Goal: Task Accomplishment & Management: Manage account settings

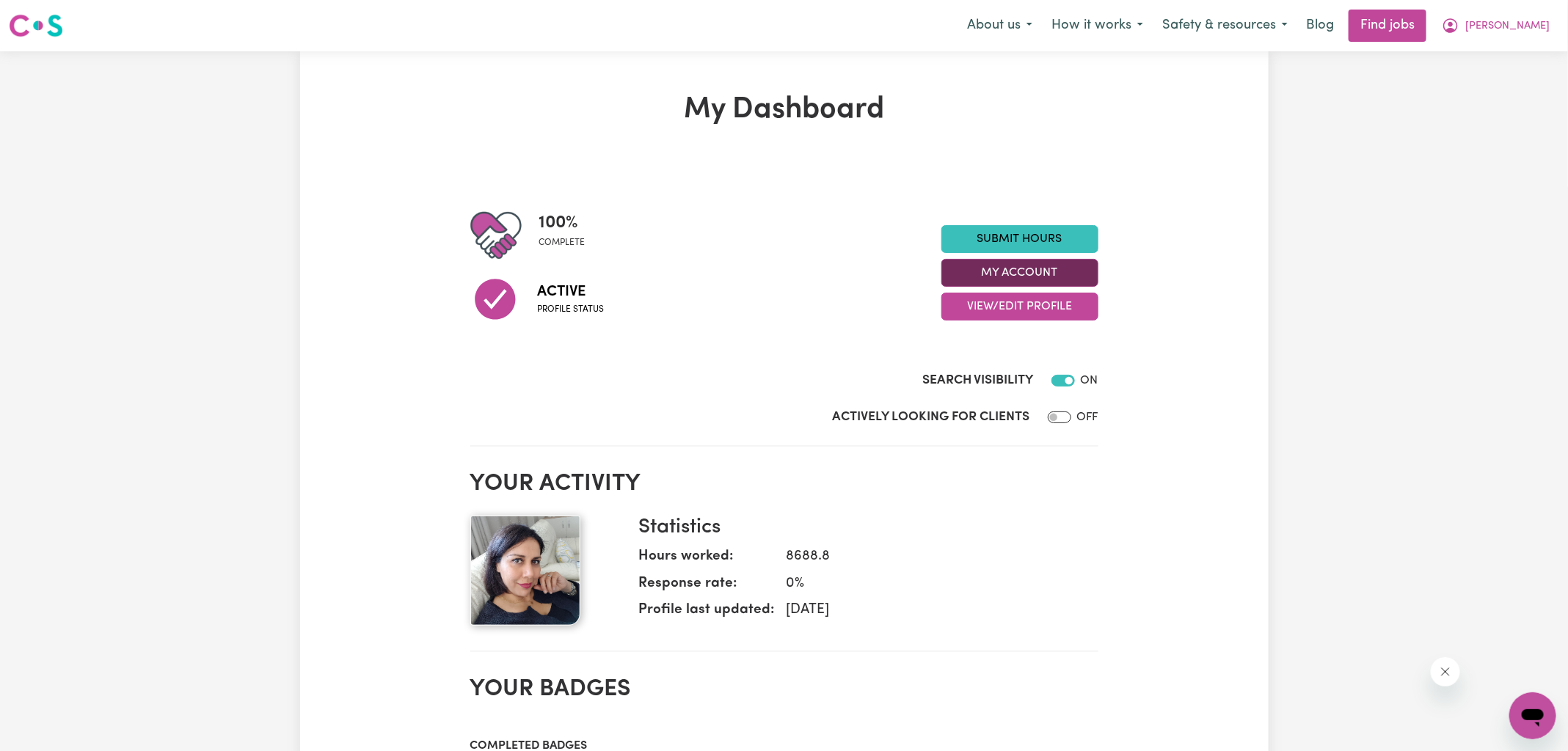
click at [1004, 272] on button "My Account" at bounding box center [1020, 273] width 157 height 28
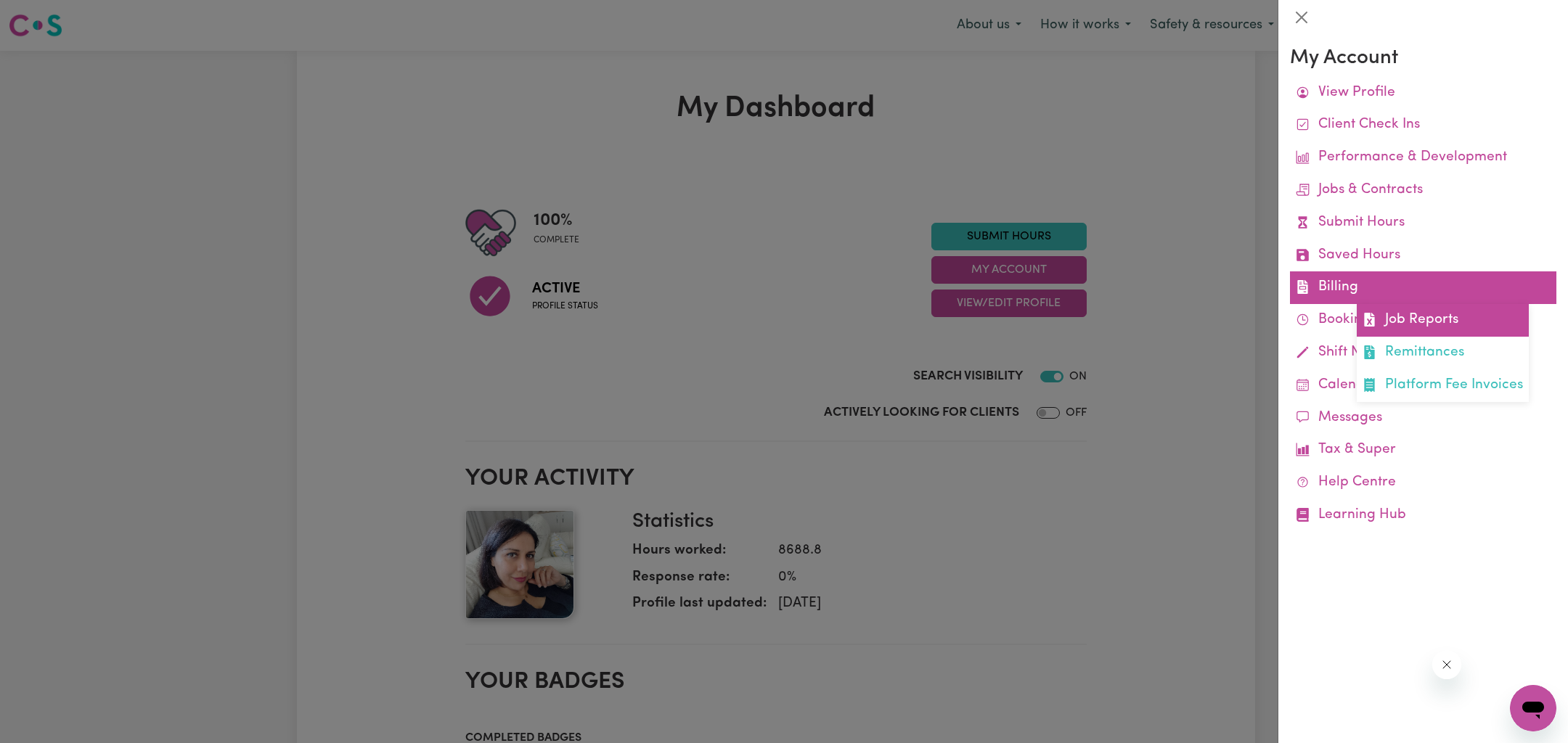
click at [1401, 325] on link "Job Reports" at bounding box center [1443, 321] width 172 height 33
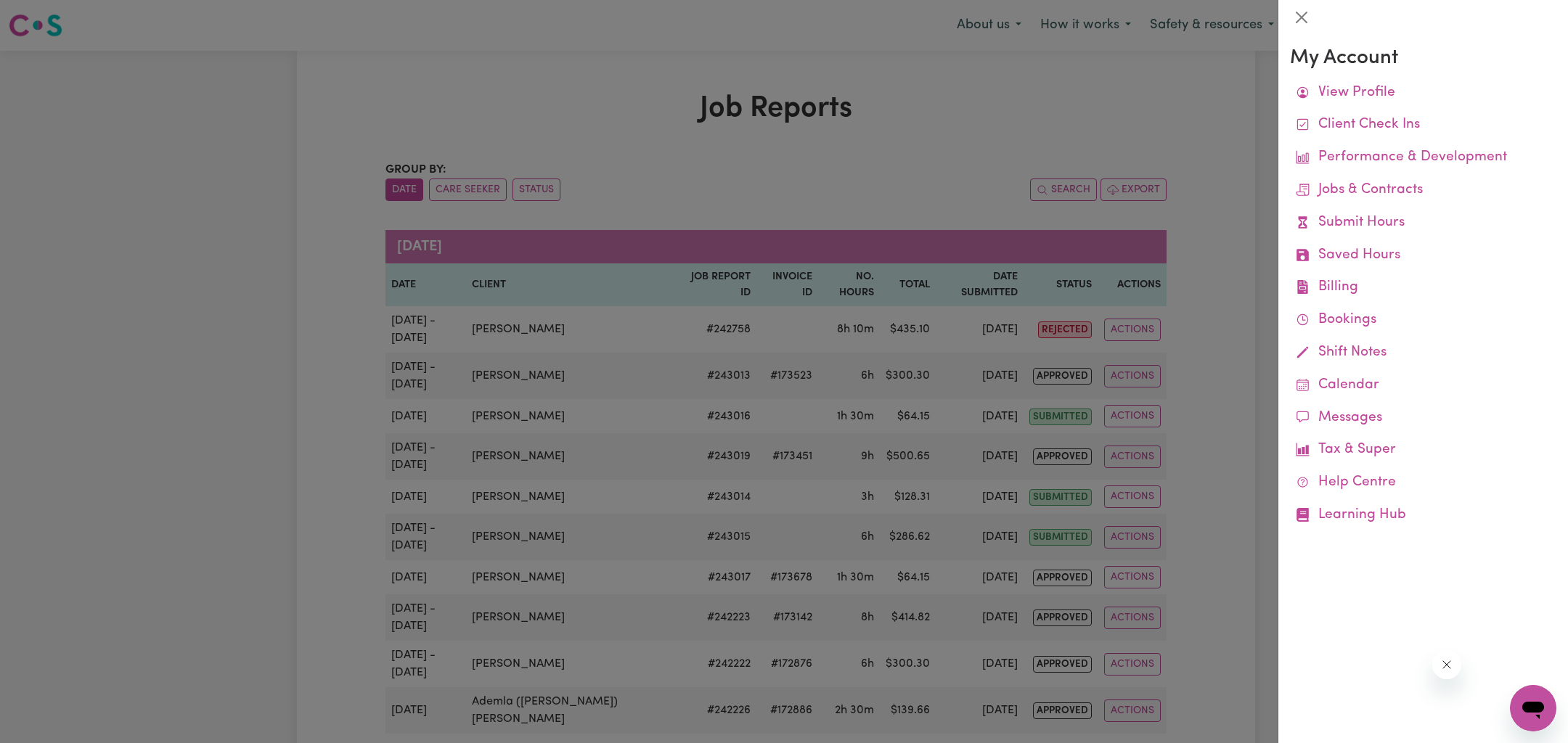
click at [1044, 113] on div at bounding box center [784, 371] width 1568 height 743
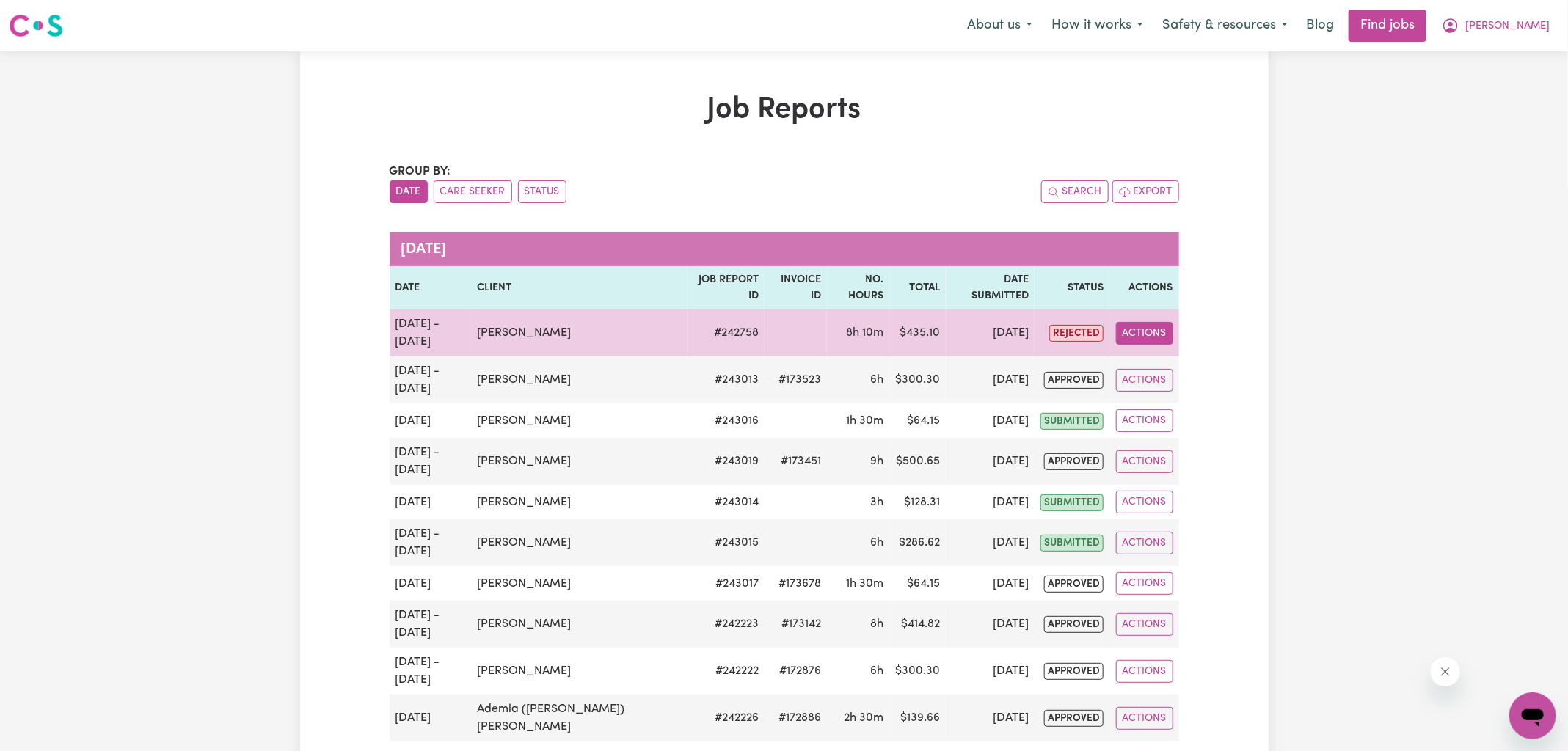
click at [1144, 322] on button "Actions" at bounding box center [1145, 333] width 57 height 23
click at [1150, 352] on link "View Job Report" at bounding box center [1185, 367] width 126 height 30
select select "pm"
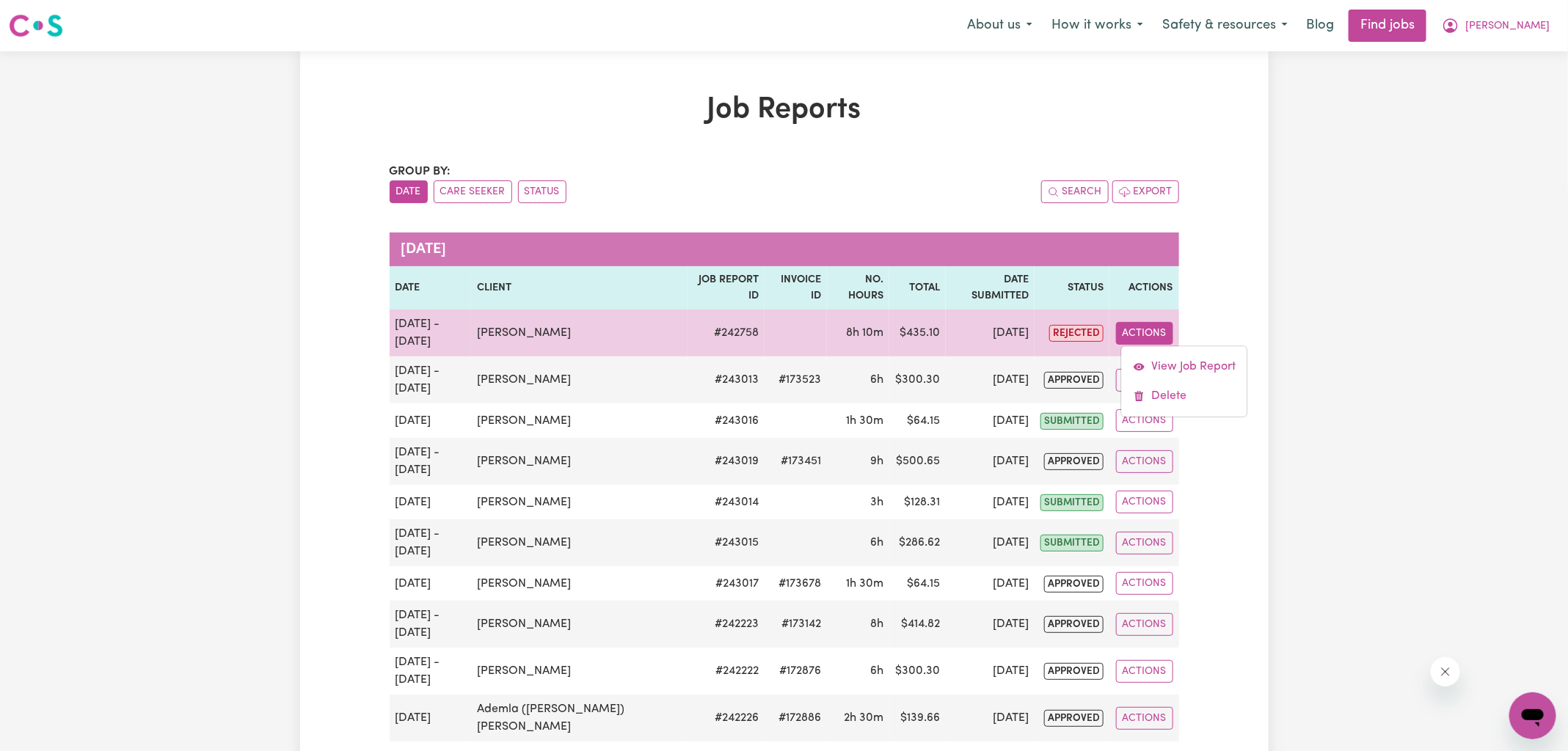
select select "pm"
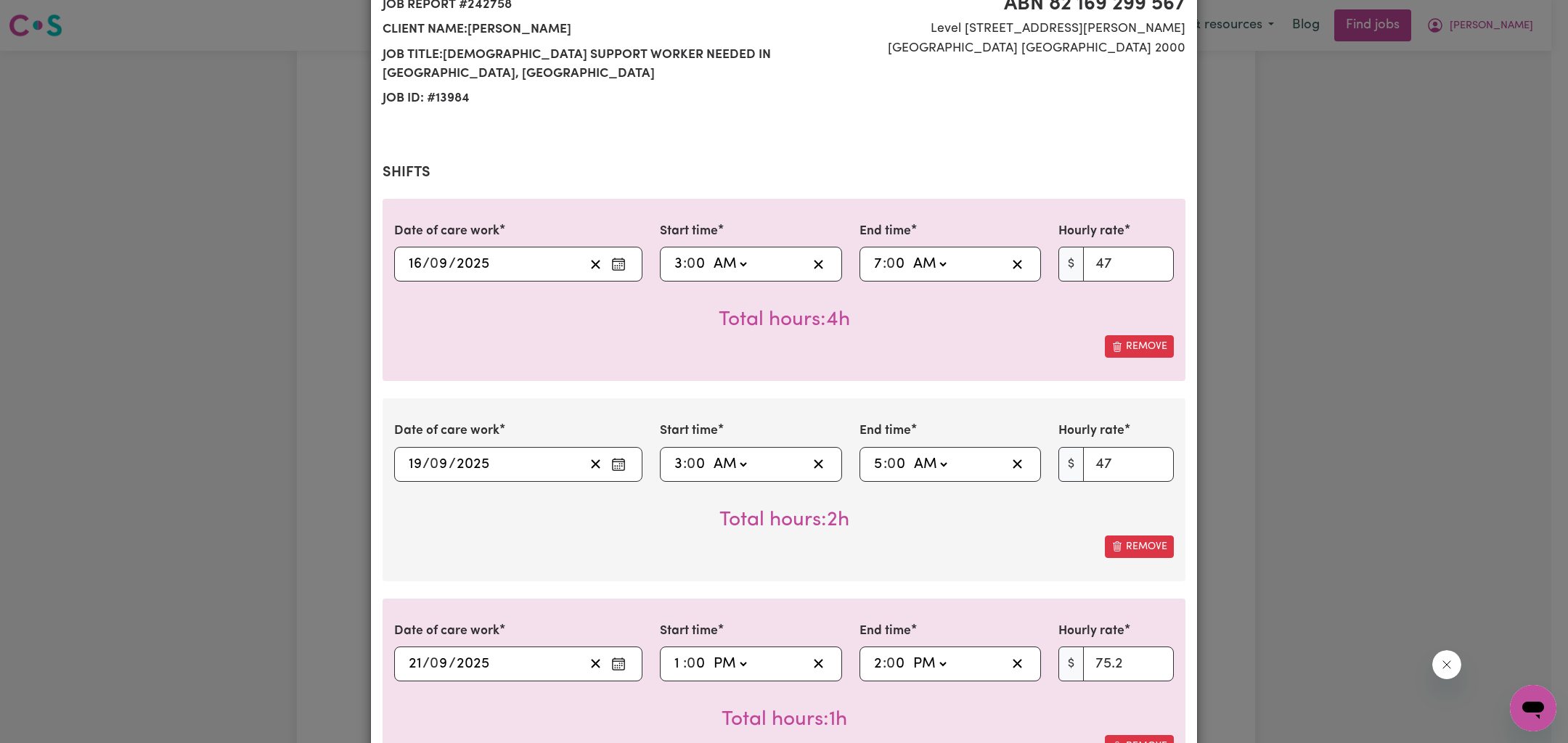
scroll to position [381, 0]
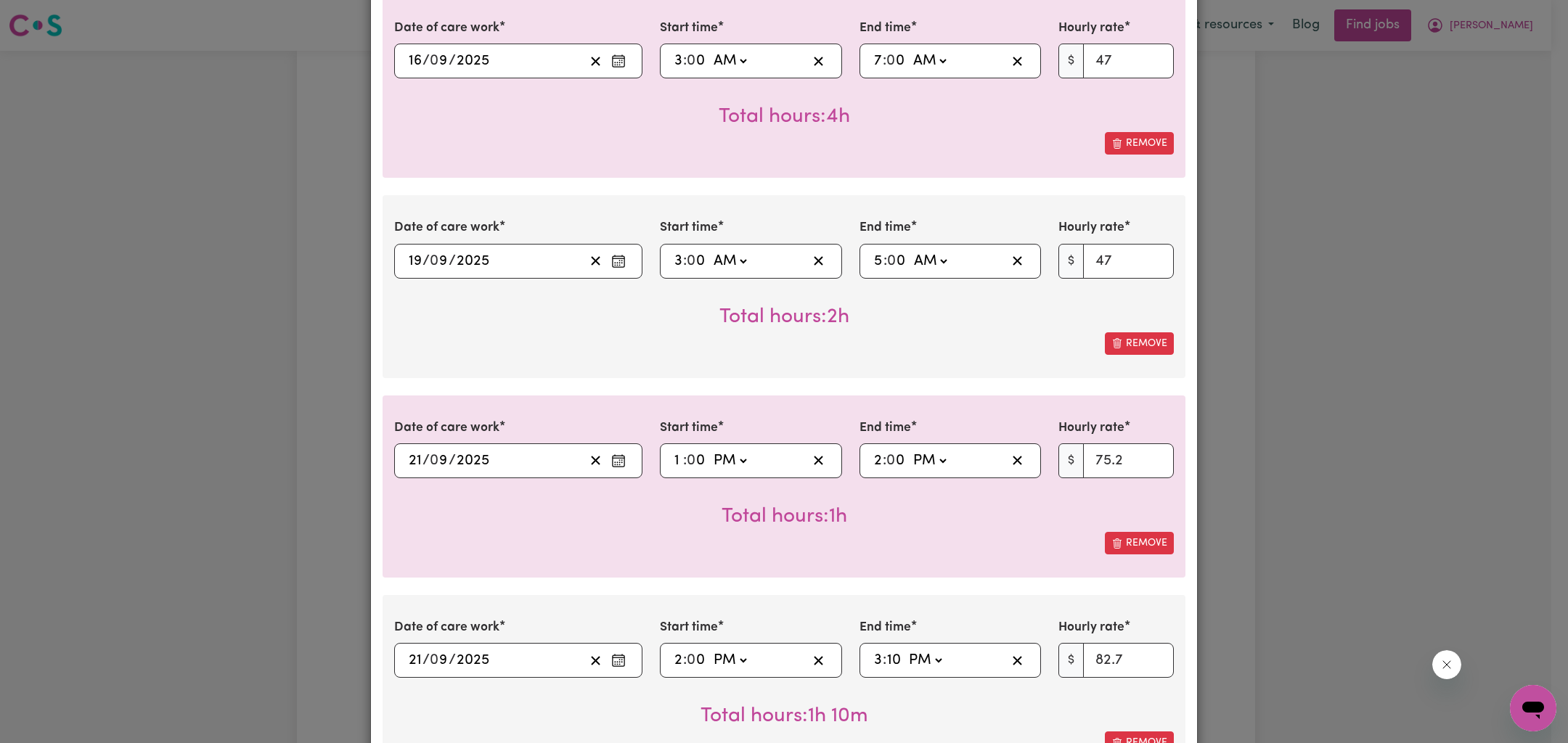
select select "47-Weekday"
select select "75.2-[DATE]"
select select "82.7-EveningCare"
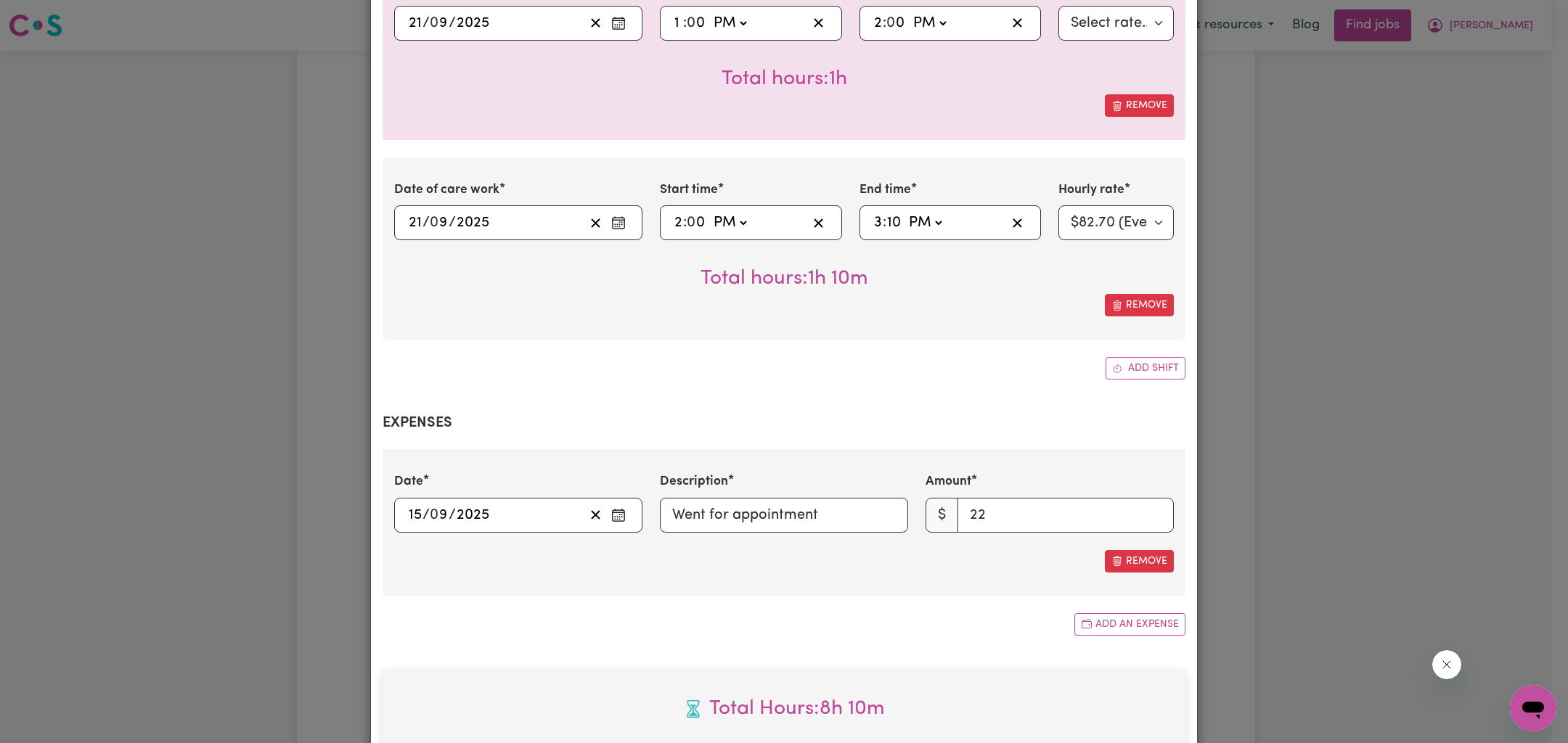
scroll to position [806, 0]
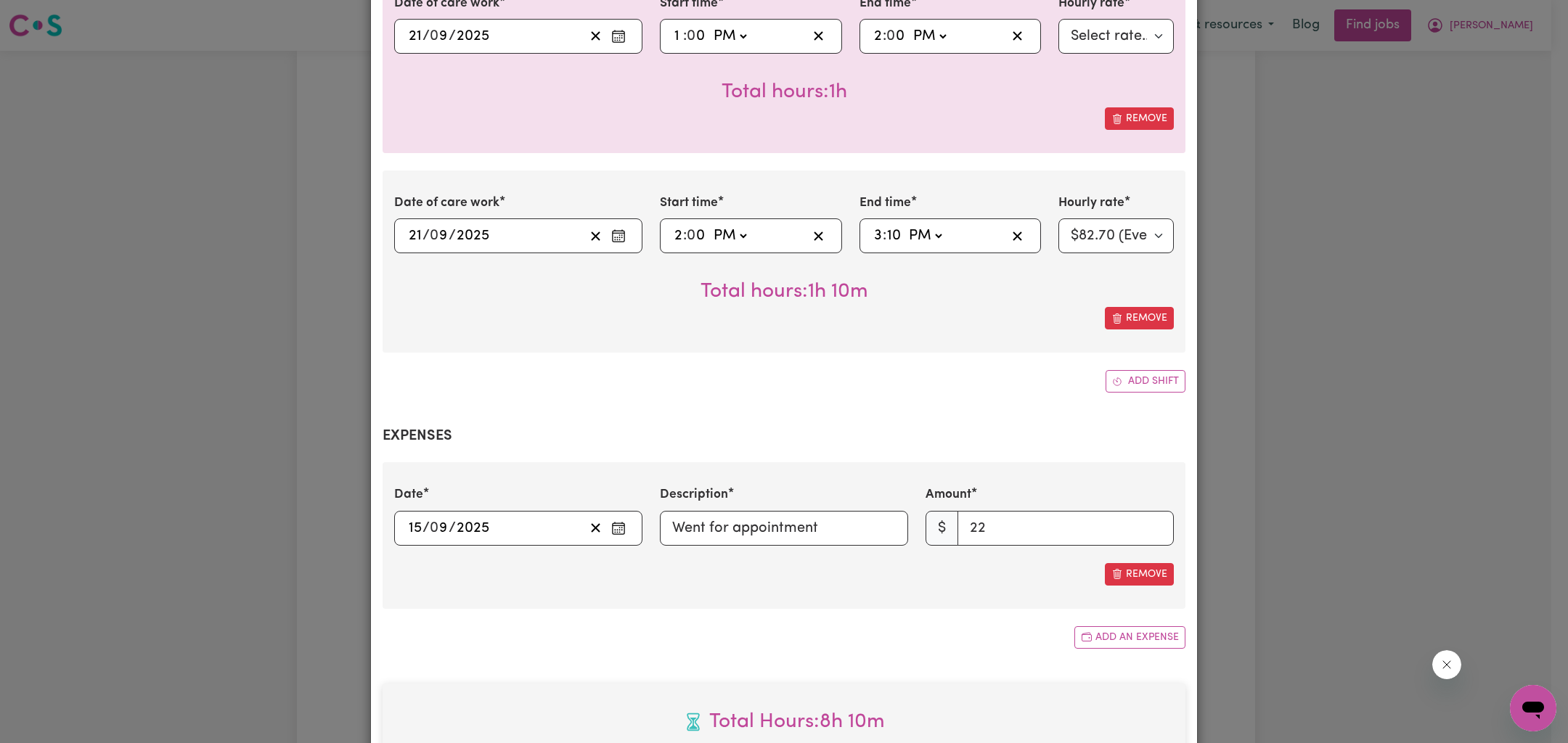
click at [886, 232] on input "10" at bounding box center [894, 236] width 16 height 22
type input "15:00"
type input "0"
click at [908, 341] on div "Date of care work [DATE] 21 / 0 9 / 2025 Start time 14:00 2 : 0 0 AM PM End tim…" at bounding box center [784, 261] width 803 height 182
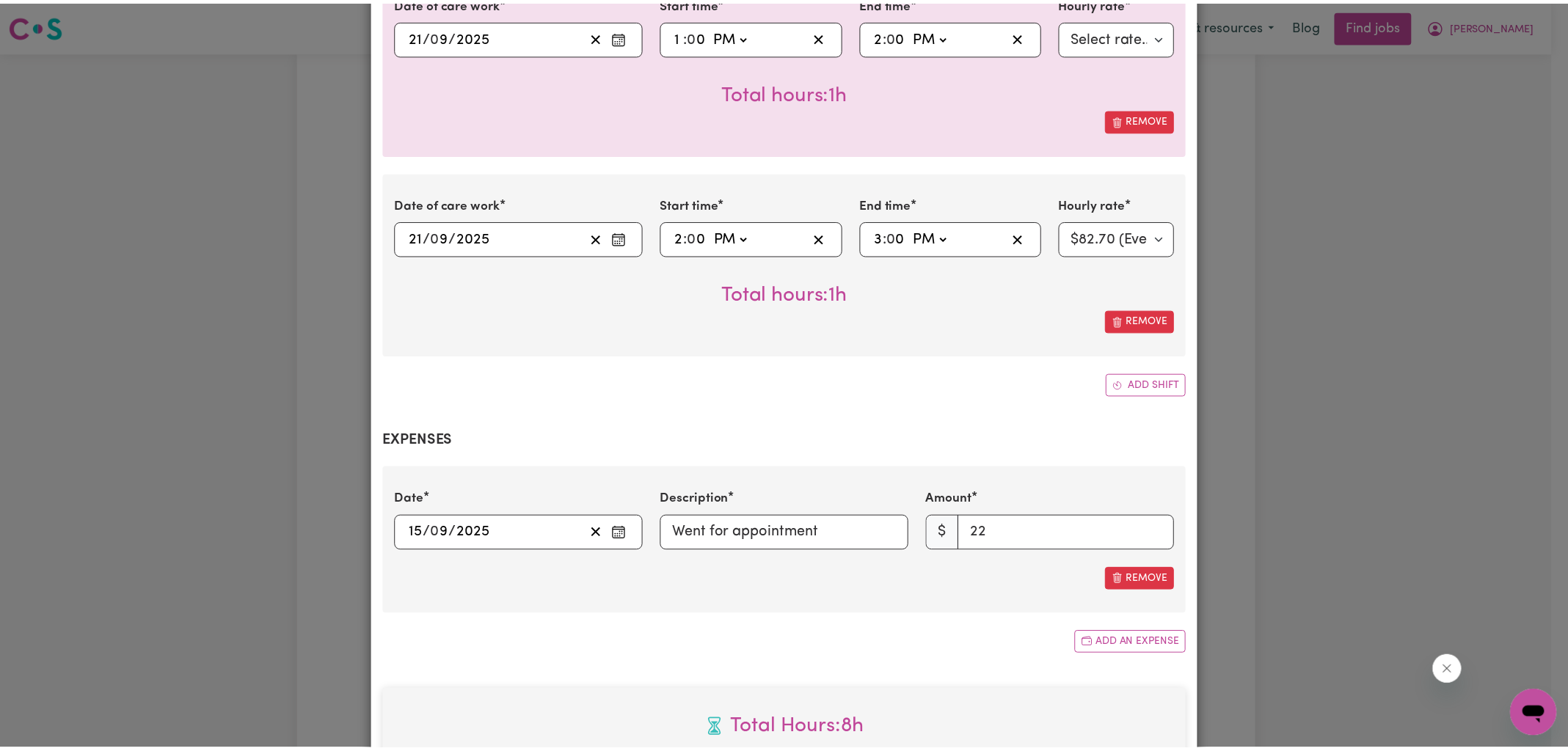
scroll to position [1068, 0]
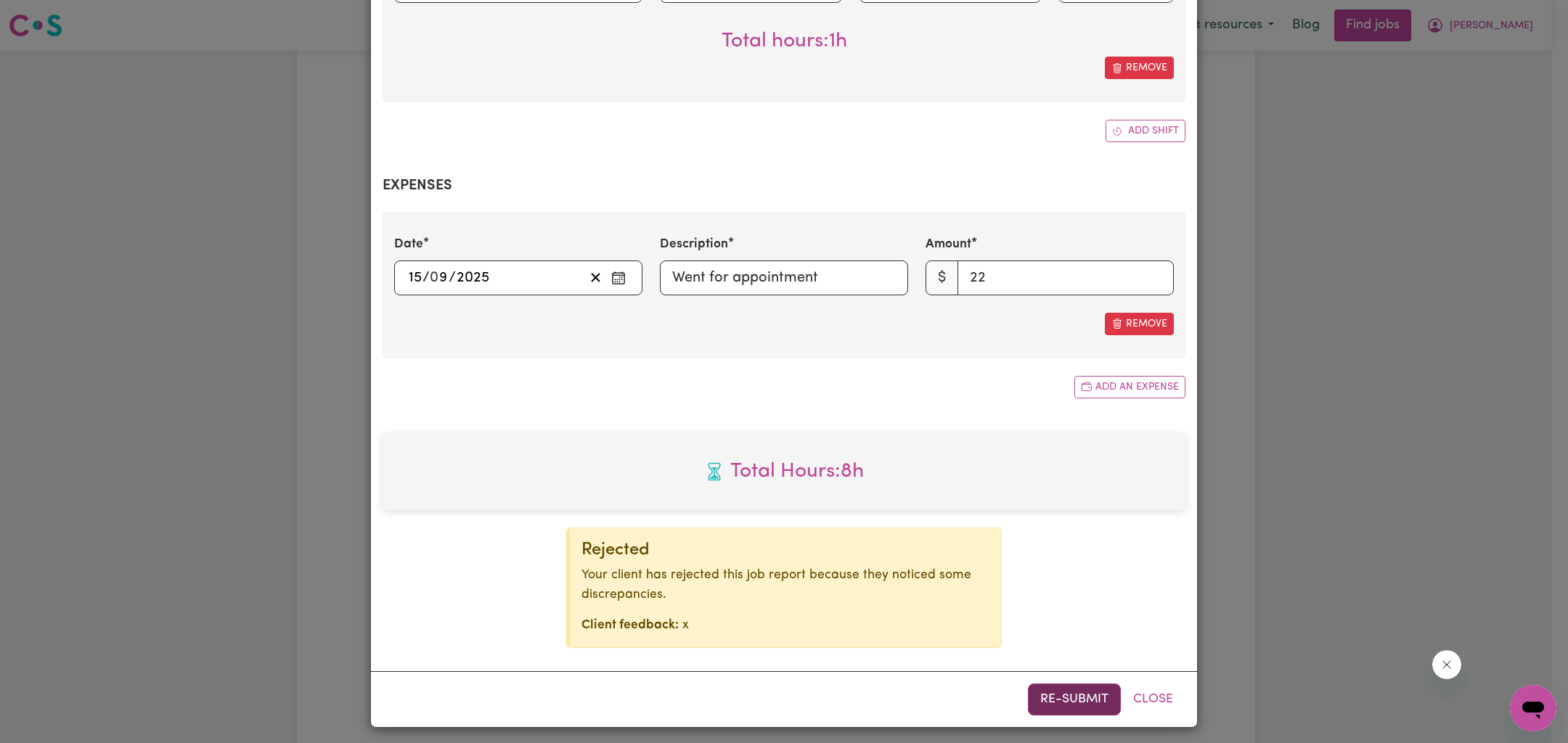
click at [1059, 699] on button "Re-submit" at bounding box center [1075, 699] width 93 height 32
click at [1353, 326] on div "Job Report # 242758 - [PERSON_NAME] Host Summary Job report # 242758 Client nam…" at bounding box center [784, 371] width 1568 height 743
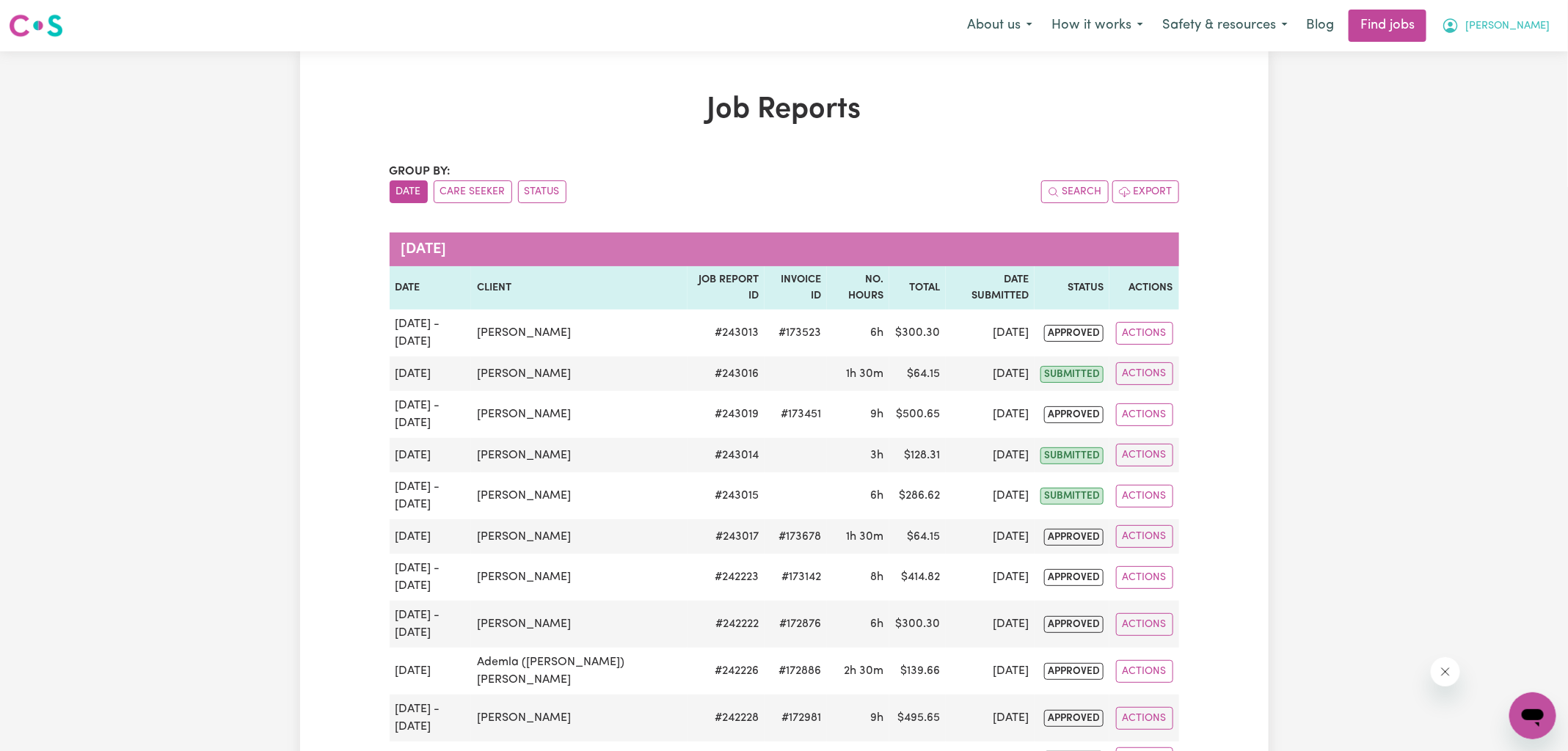
click at [1460, 19] on icon "My Account" at bounding box center [1451, 25] width 18 height 18
click at [1493, 107] on link "Logout" at bounding box center [1501, 112] width 116 height 28
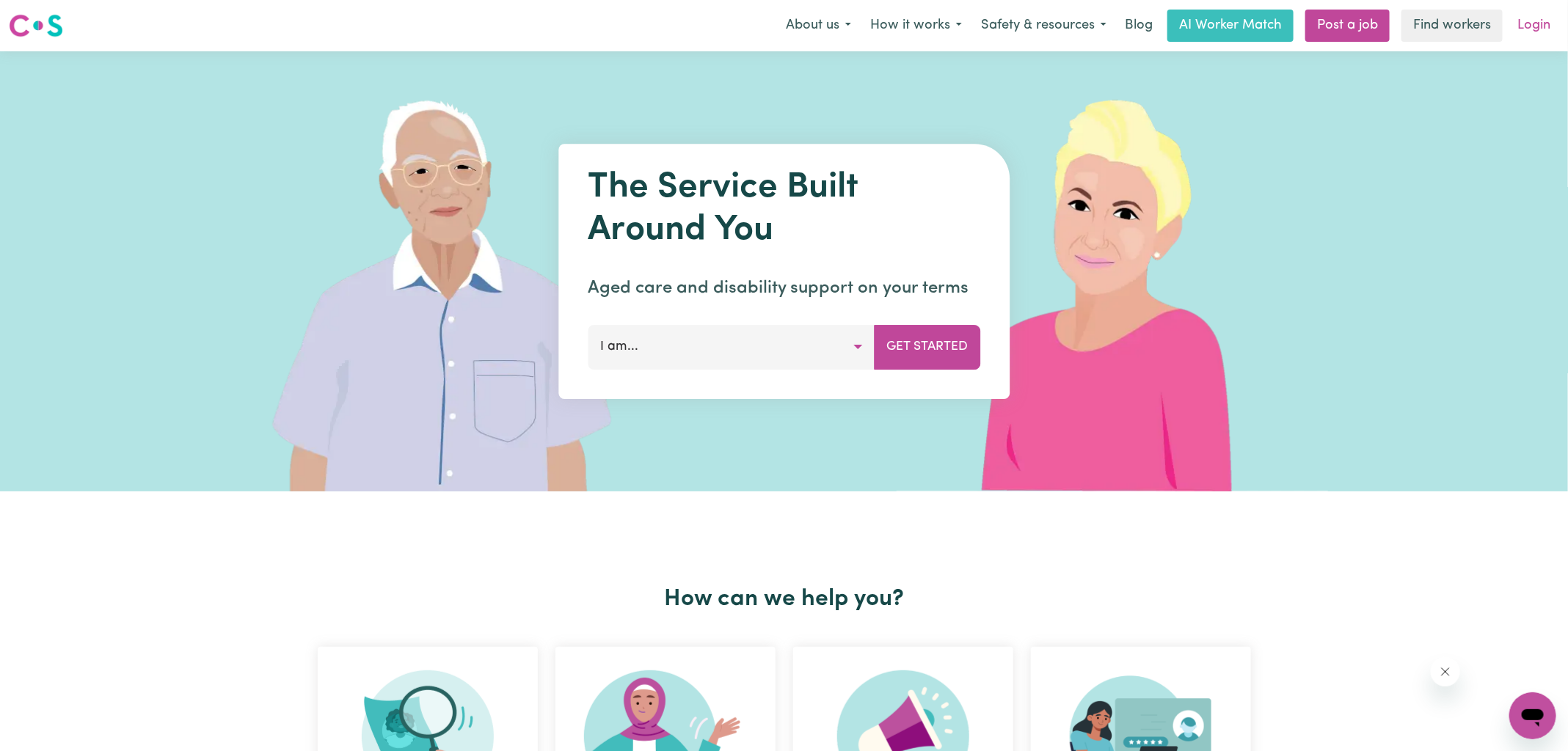
click at [1529, 34] on link "Login" at bounding box center [1534, 25] width 51 height 32
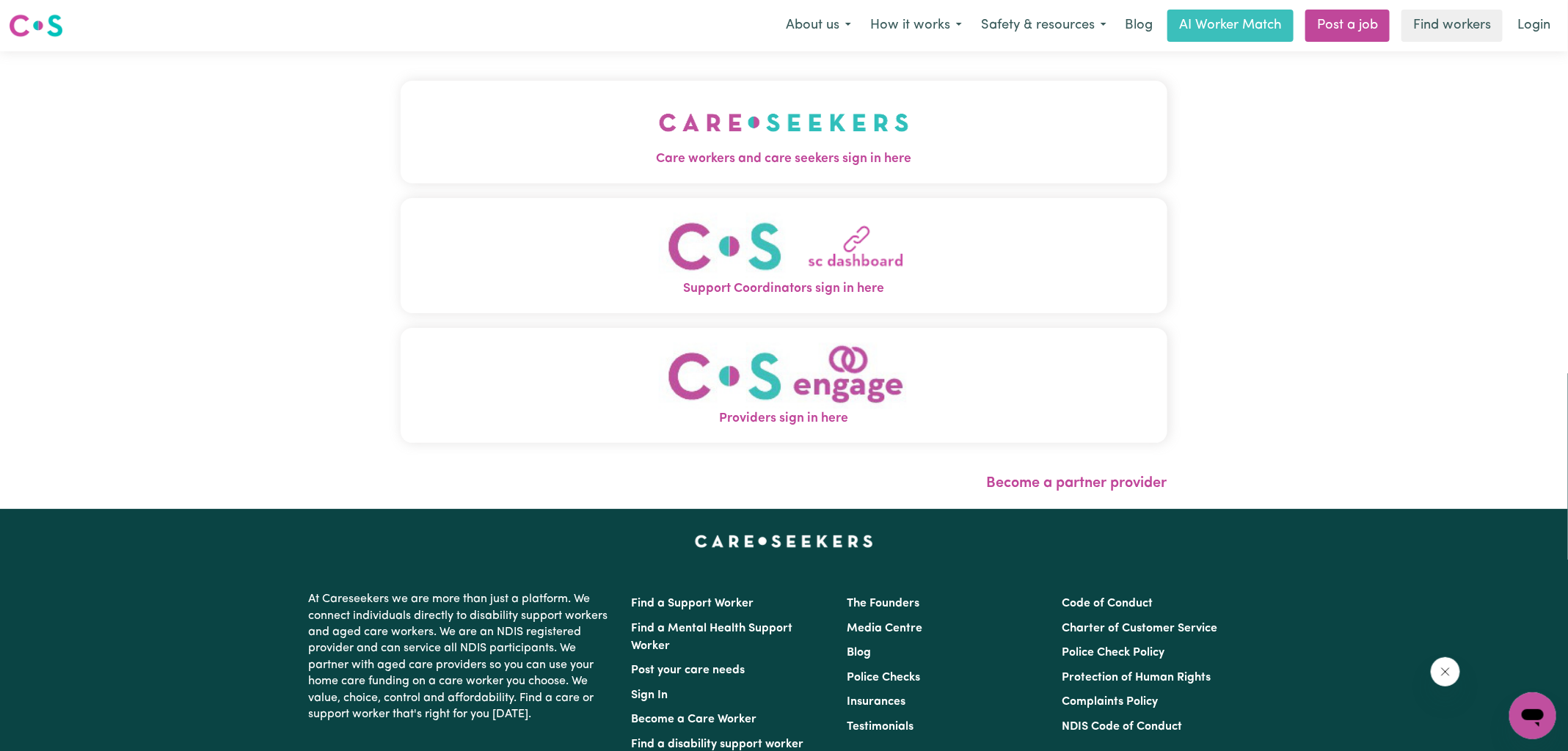
click at [653, 135] on button "Care workers and care seekers sign in here" at bounding box center [784, 131] width 767 height 103
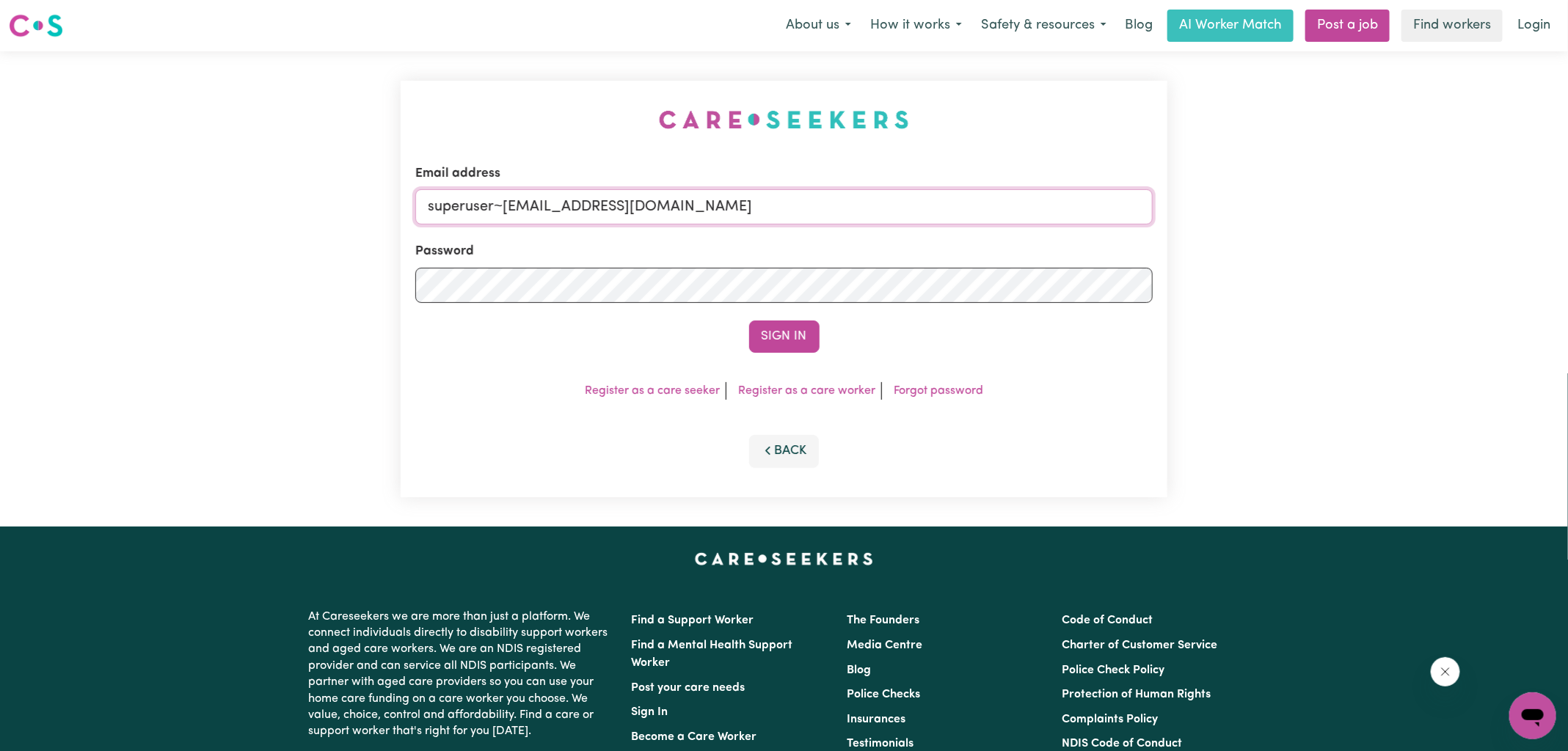
drag, startPoint x: 502, startPoint y: 208, endPoint x: 1296, endPoint y: 281, distance: 797.3
click at [1296, 281] on div "Email address superuser~[EMAIL_ADDRESS][DOMAIN_NAME] Password Sign In Register …" at bounding box center [784, 289] width 1568 height 476
type input "[EMAIL_ADDRESS][DOMAIN_NAME]"
click at [749, 321] on button "Sign In" at bounding box center [784, 336] width 70 height 32
